Goal: Information Seeking & Learning: Learn about a topic

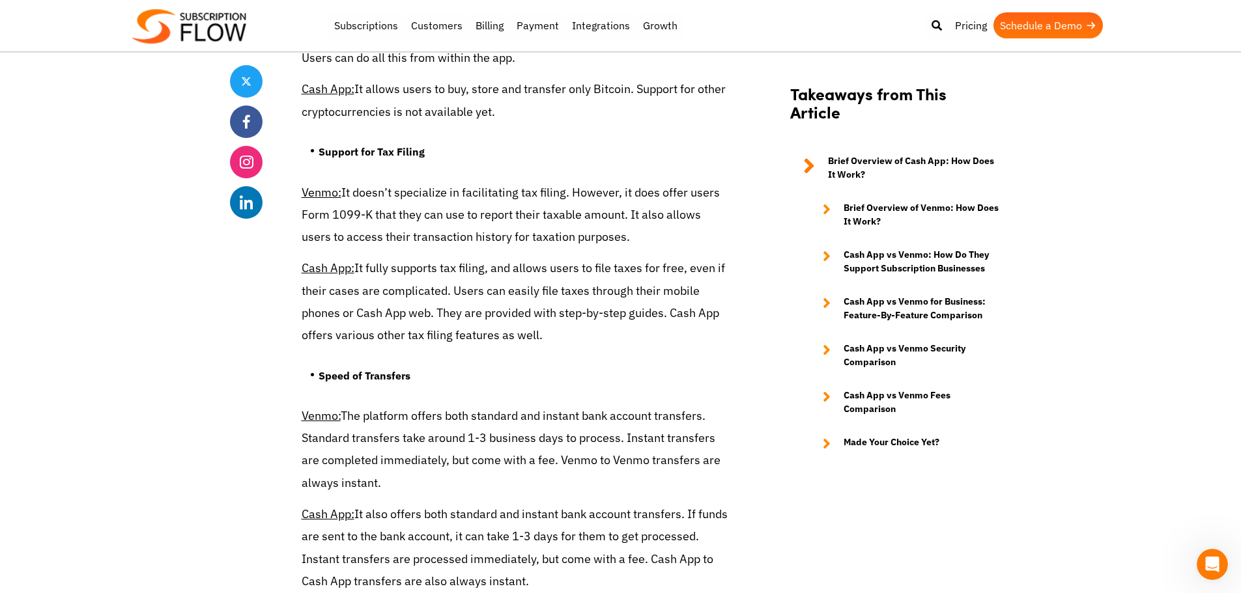
scroll to position [4364, 0]
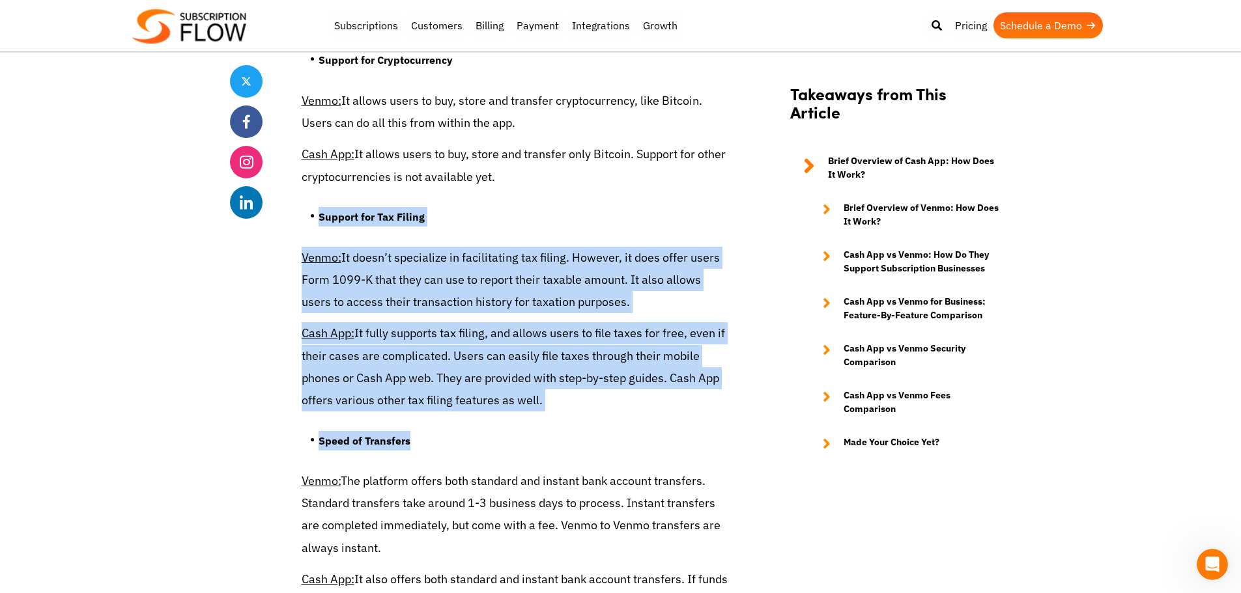
drag, startPoint x: 307, startPoint y: 152, endPoint x: 598, endPoint y: 367, distance: 362.3
click at [598, 431] on li "Speed of Transfers" at bounding box center [525, 444] width 413 height 26
drag, startPoint x: 564, startPoint y: 341, endPoint x: 298, endPoint y: 144, distance: 331.0
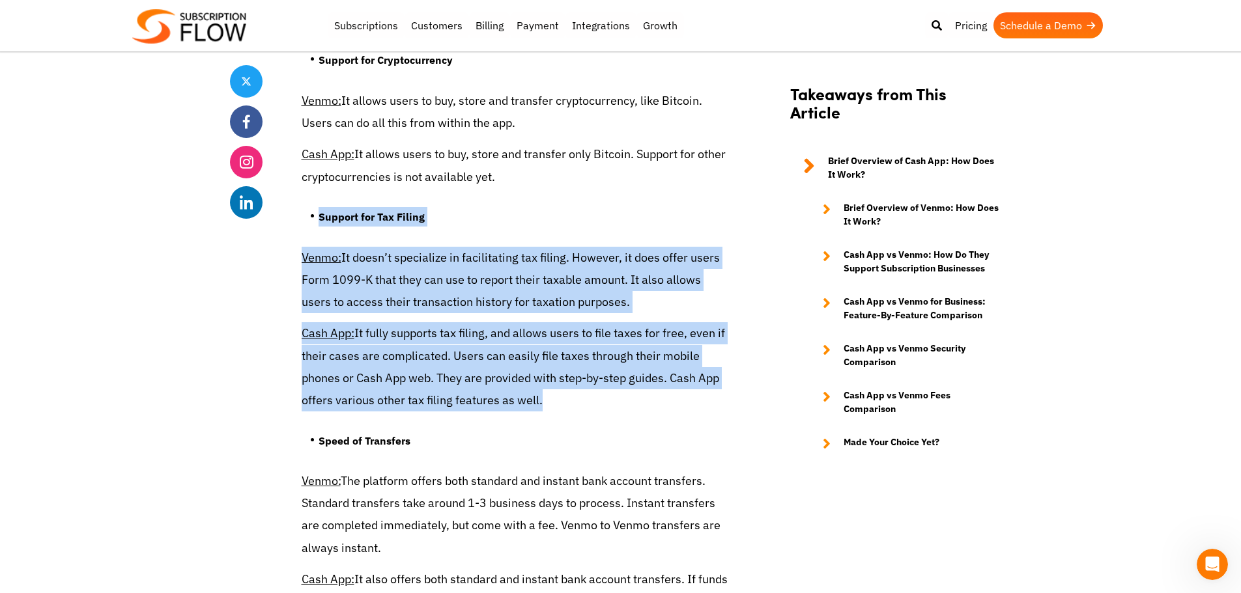
drag, startPoint x: 298, startPoint y: 144, endPoint x: 545, endPoint y: 338, distance: 313.5
click at [545, 338] on p "Cash App: It fully supports tax filing, and allows users to file taxes for free…" at bounding box center [517, 366] width 430 height 89
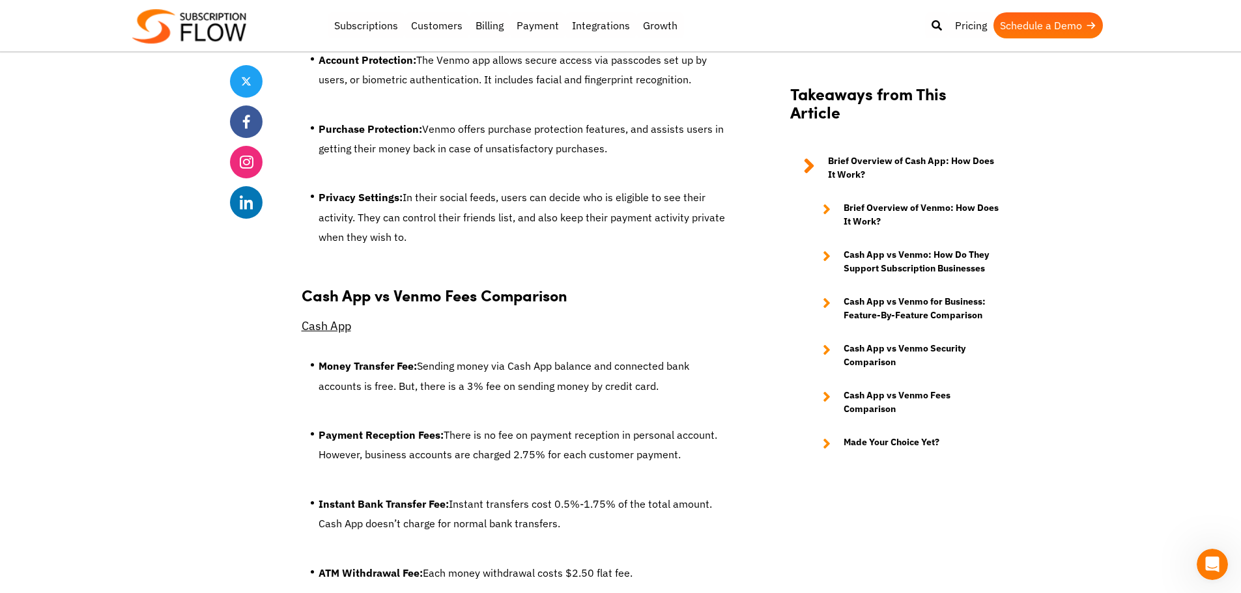
scroll to position [6383, 0]
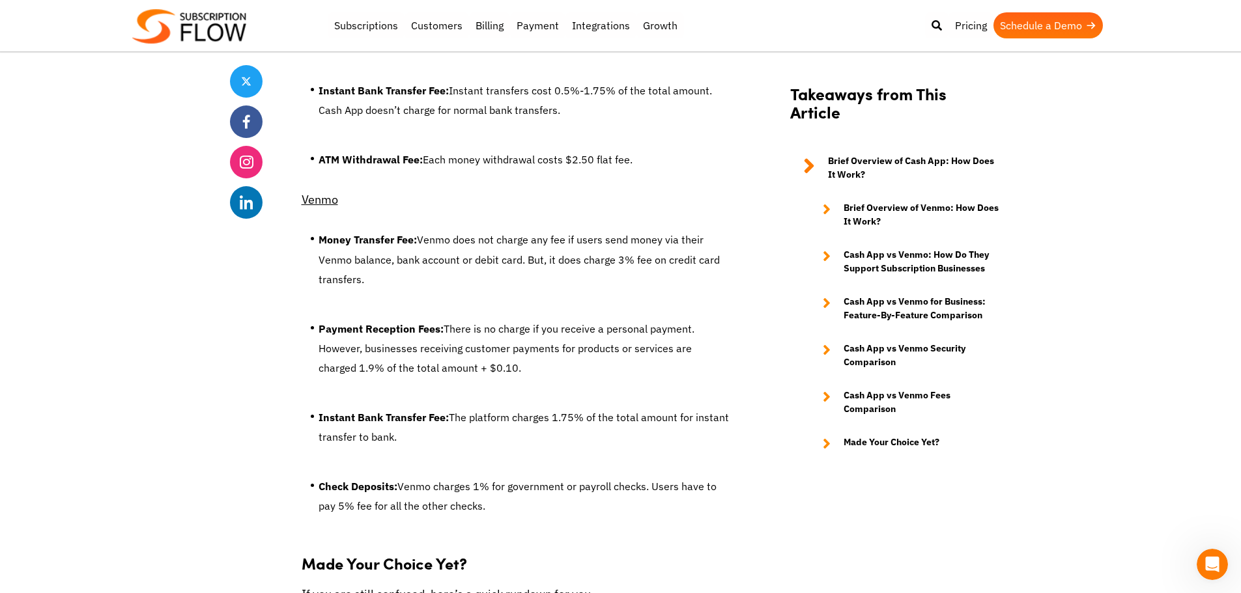
scroll to position [6774, 0]
